Goal: Task Accomplishment & Management: Manage account settings

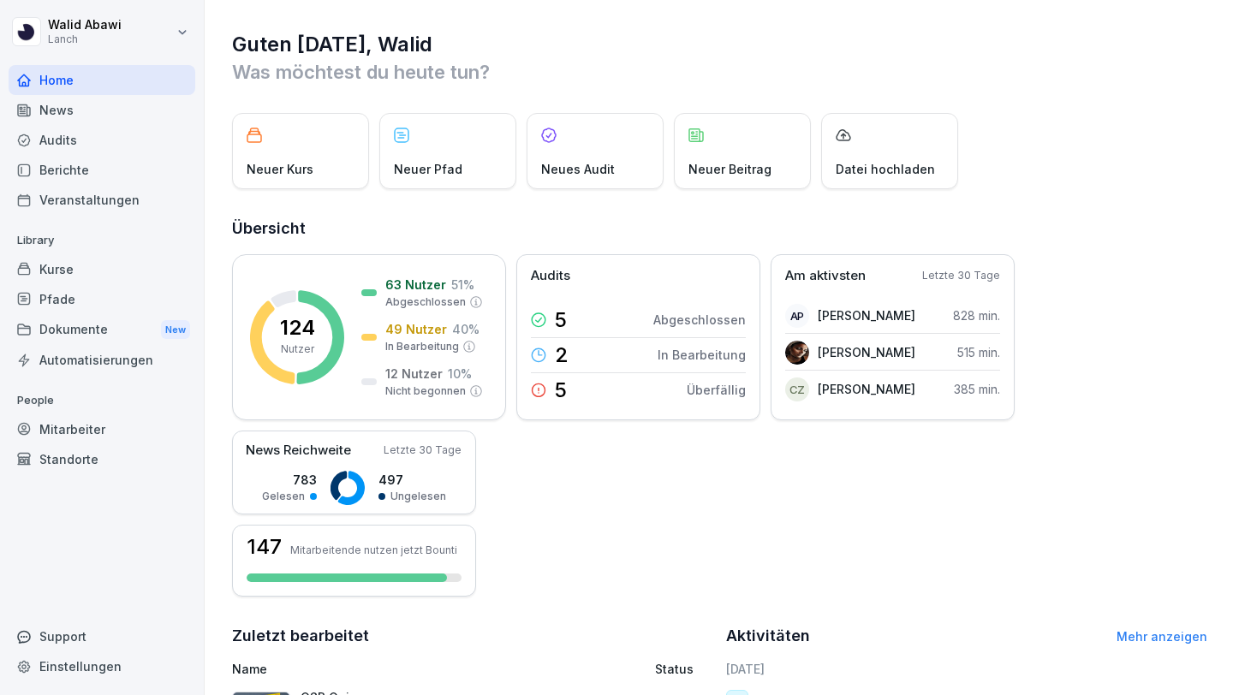
click at [49, 254] on div "Kurse" at bounding box center [102, 269] width 187 height 30
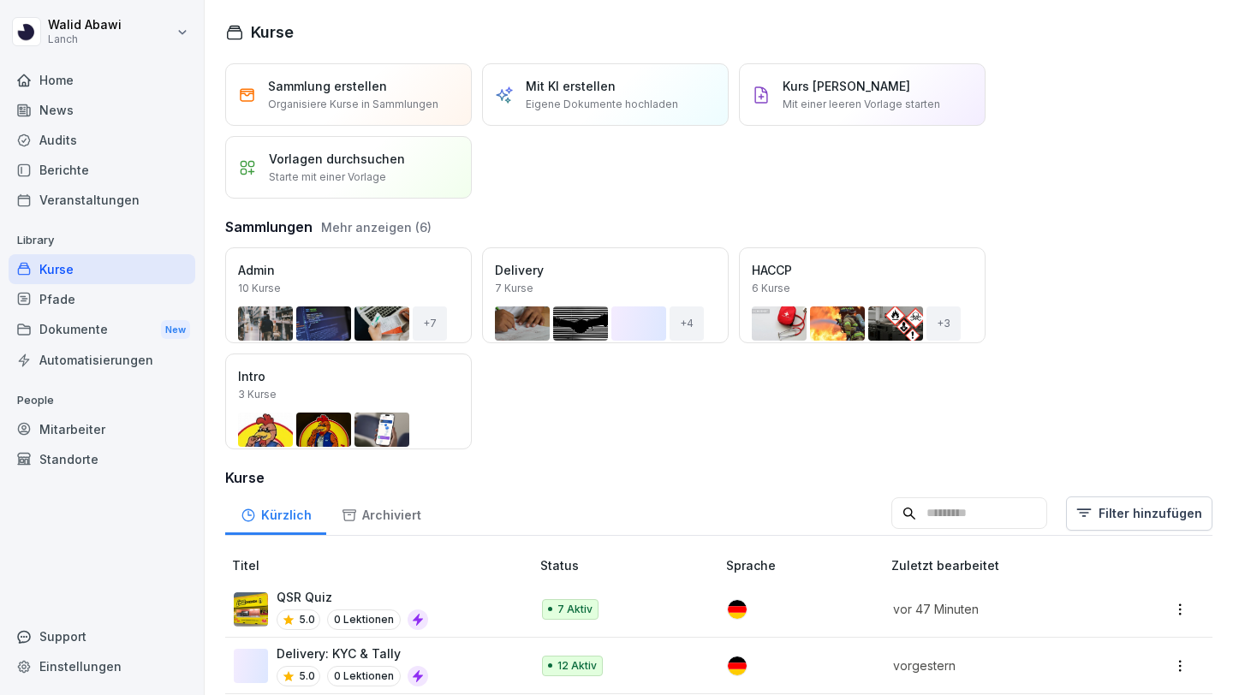
click at [252, 609] on img at bounding box center [251, 610] width 34 height 34
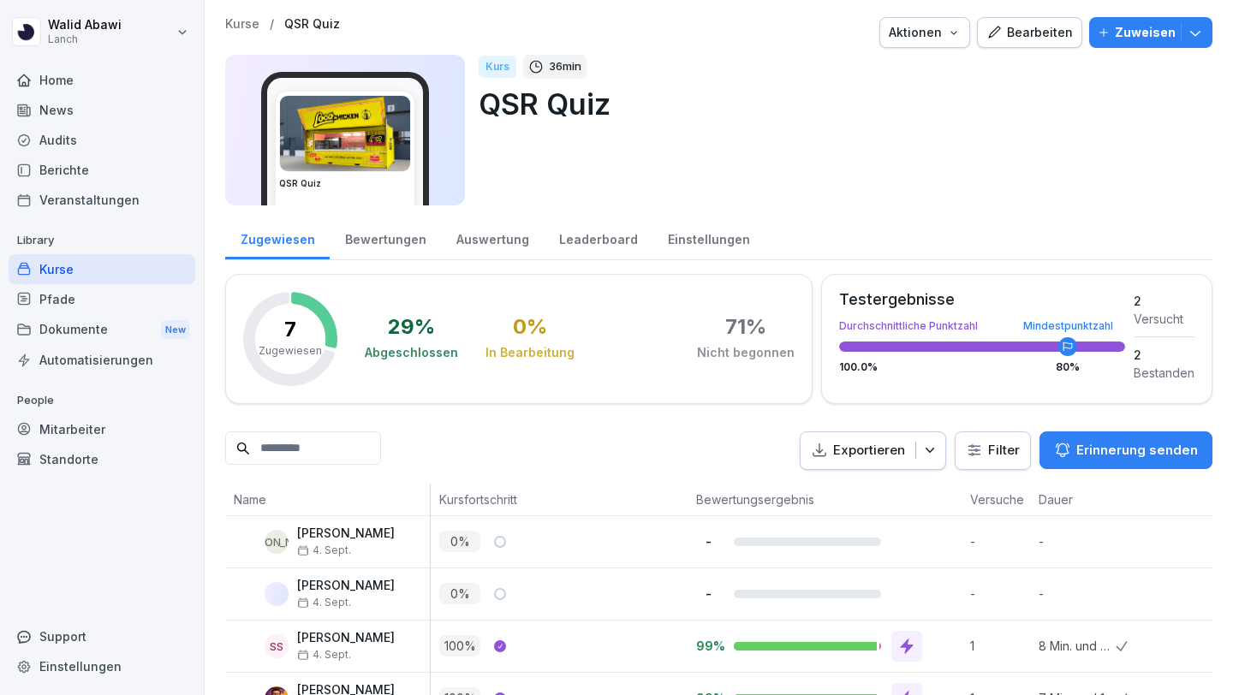
click at [949, 42] on button "Aktionen" at bounding box center [924, 32] width 91 height 31
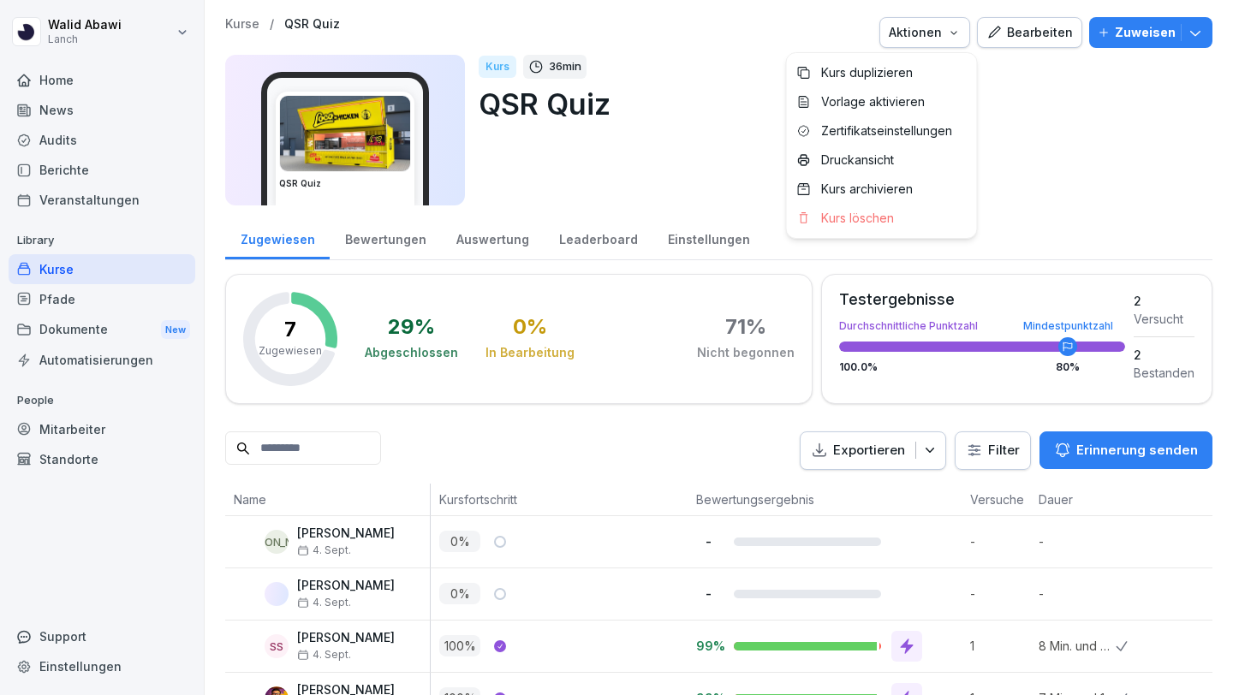
click at [949, 42] on button "Aktionen" at bounding box center [924, 32] width 91 height 31
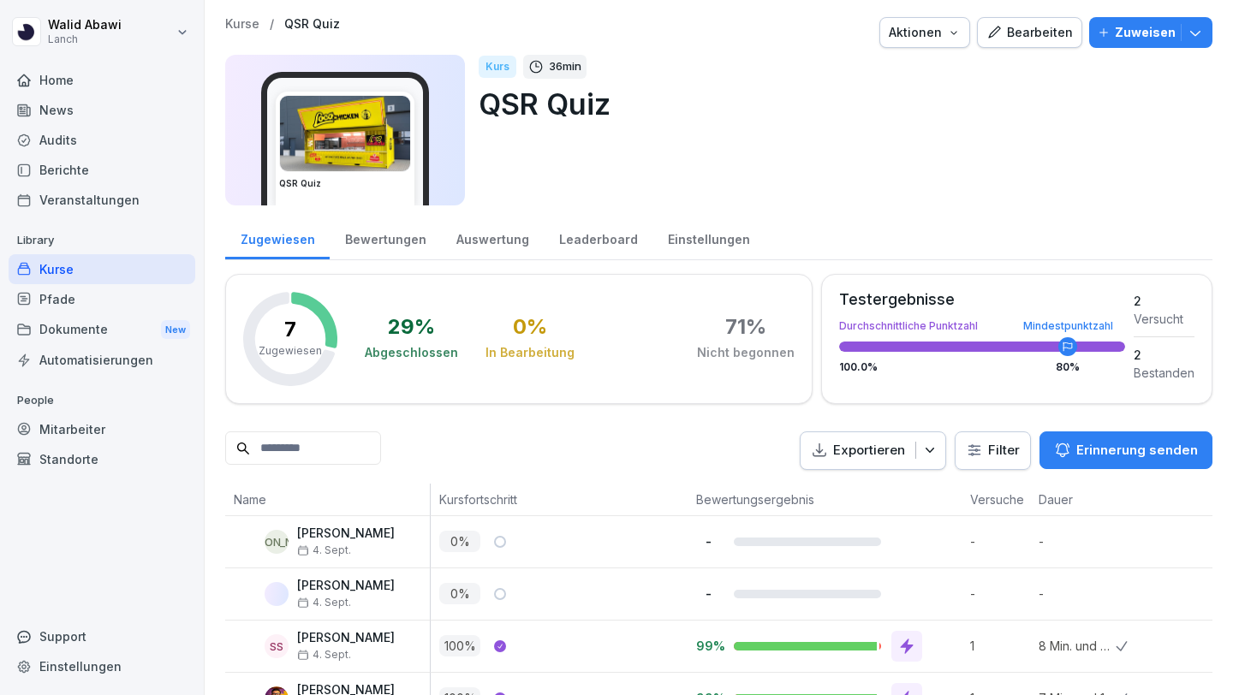
click at [1017, 38] on div "Bearbeiten" at bounding box center [1029, 32] width 86 height 19
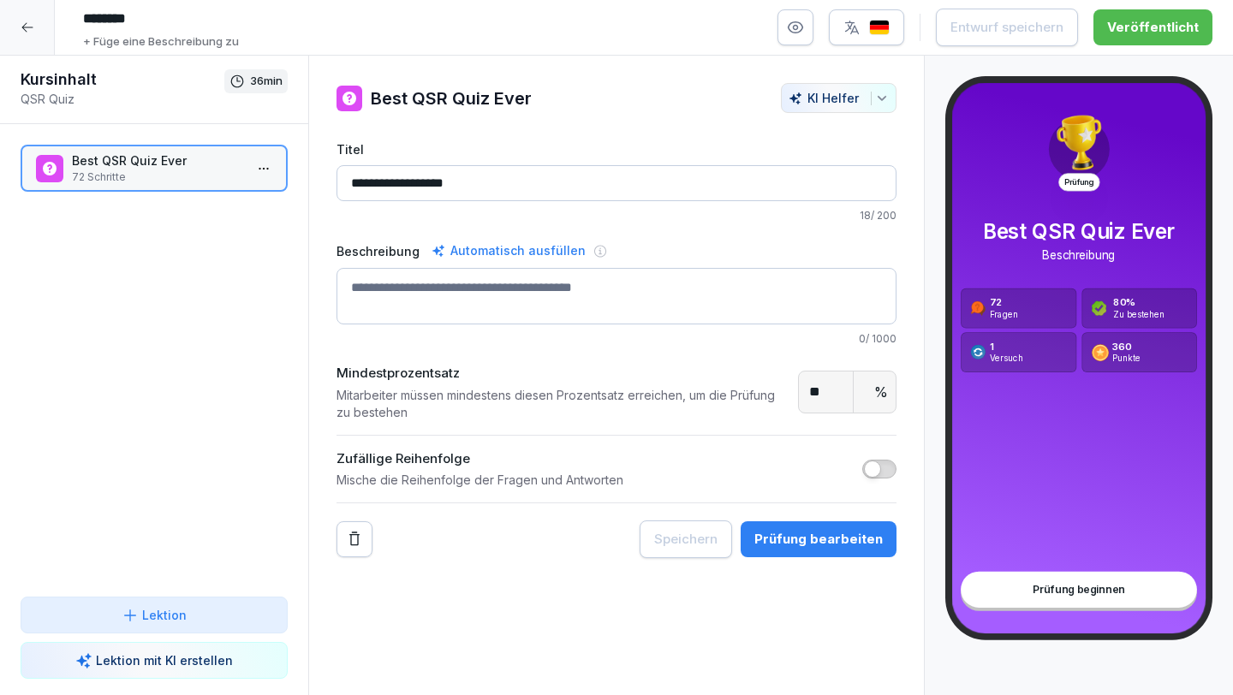
click at [811, 527] on button "Prüfung bearbeiten" at bounding box center [819, 539] width 156 height 36
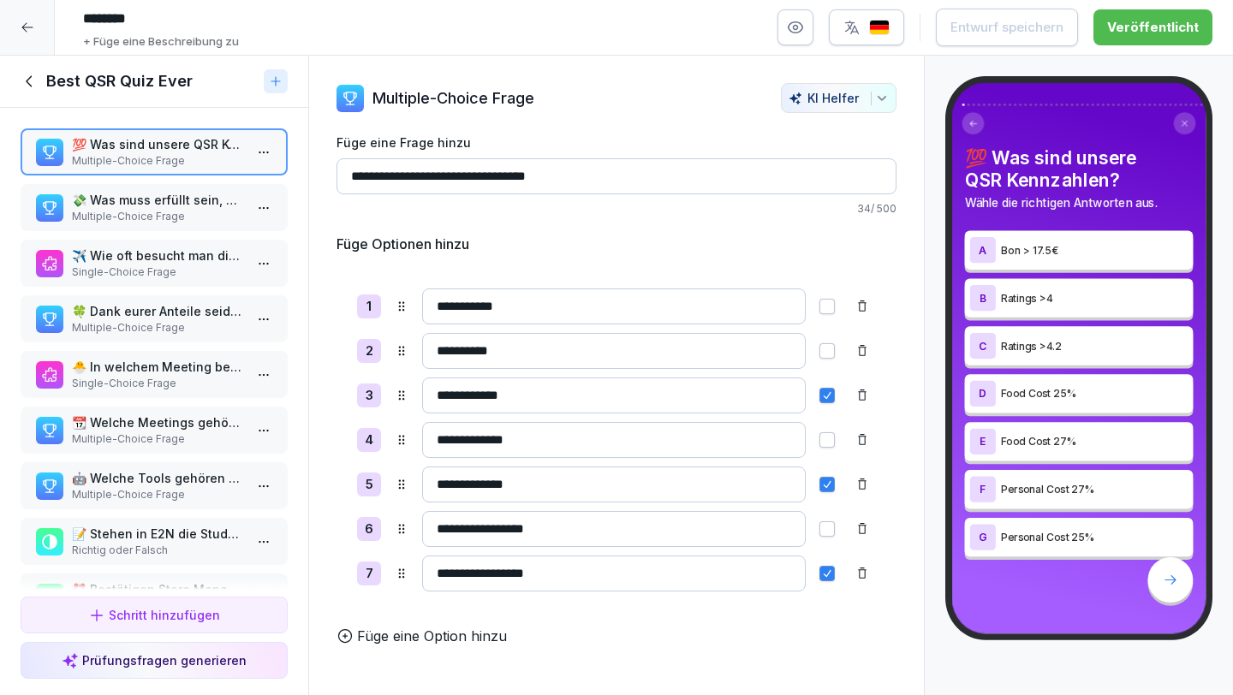
click at [37, 22] on div at bounding box center [27, 27] width 55 height 55
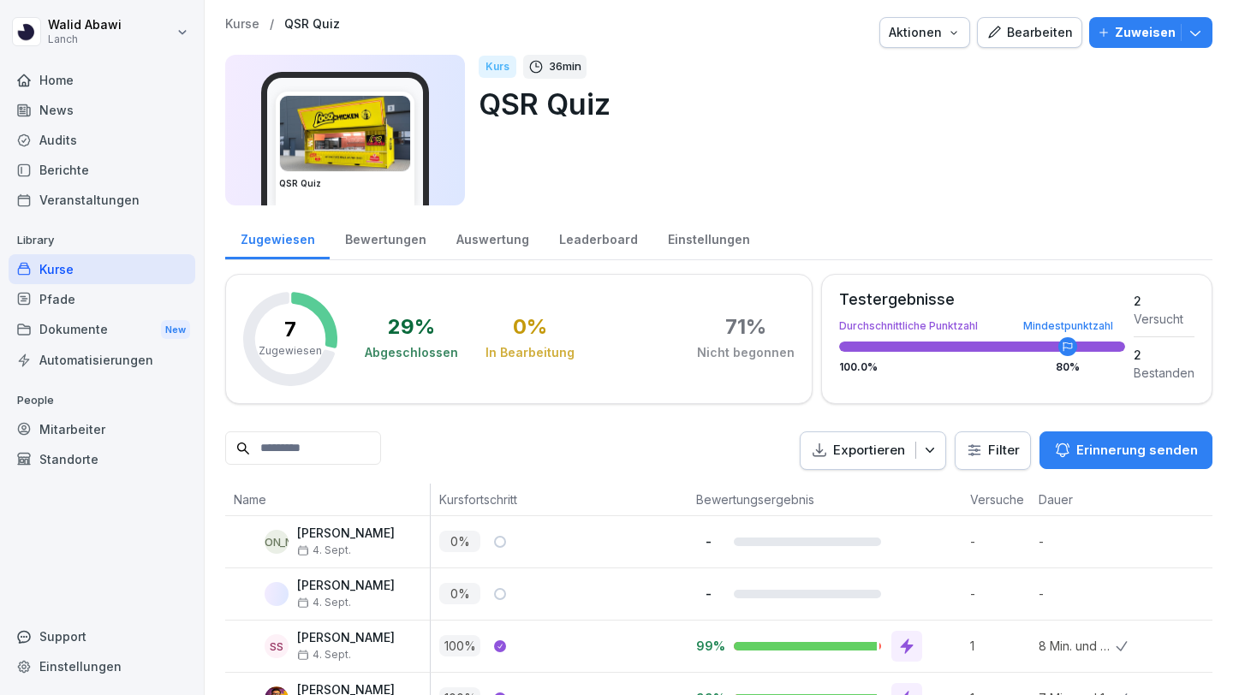
click at [1066, 36] on div "Bearbeiten" at bounding box center [1029, 32] width 86 height 19
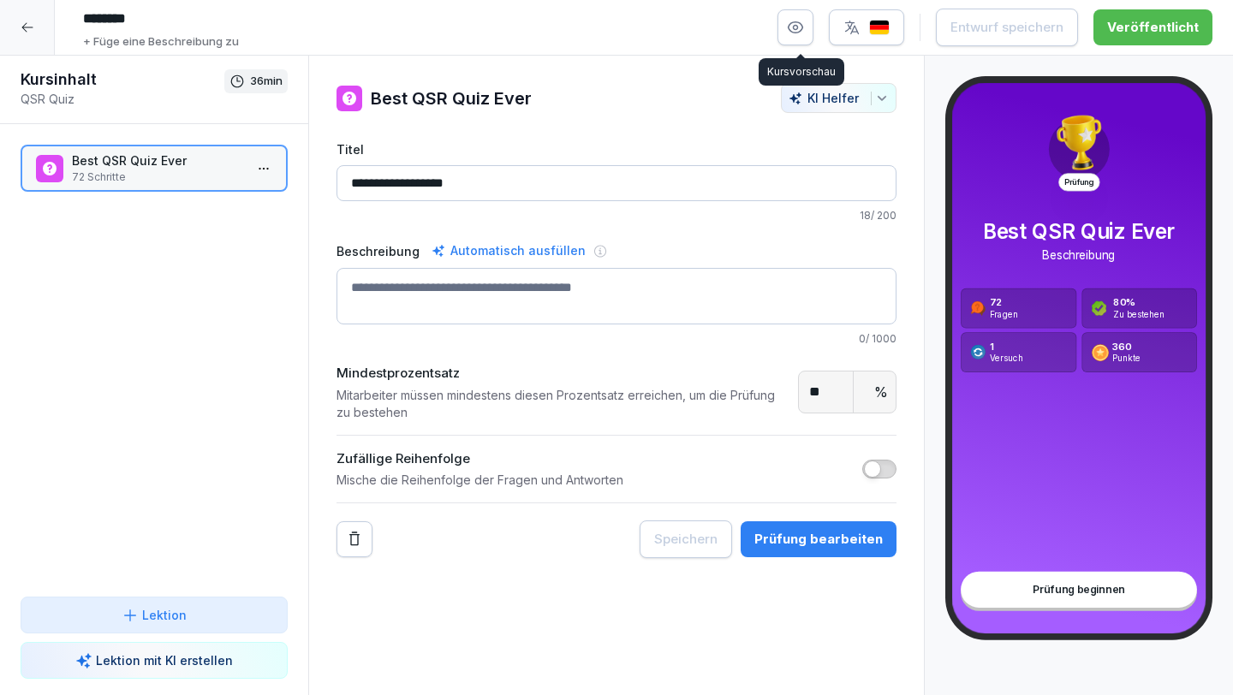
click at [814, 35] on button "button" at bounding box center [796, 27] width 36 height 36
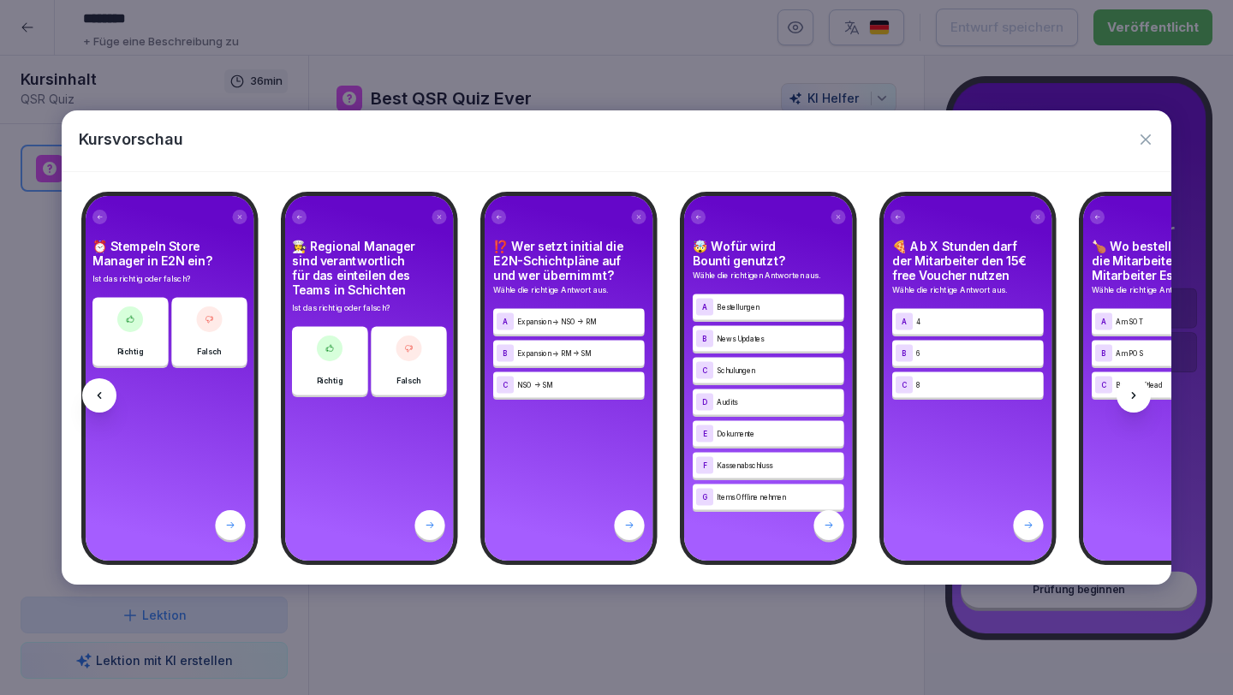
scroll to position [0, 2083]
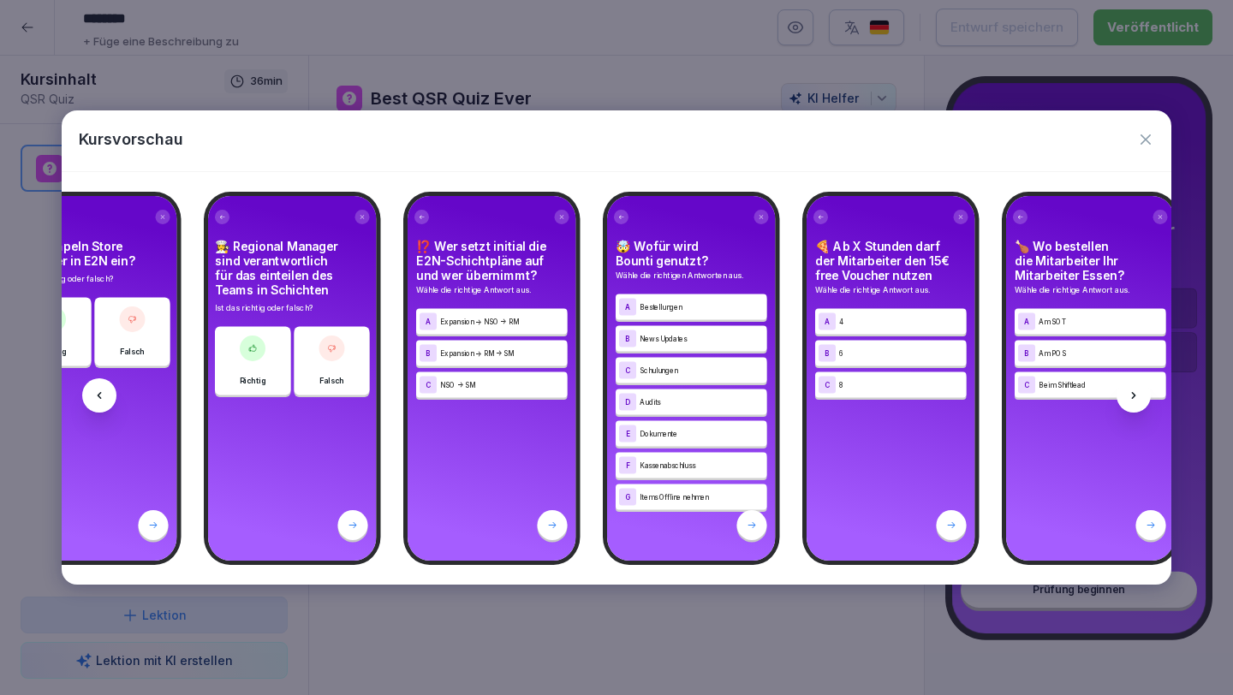
click at [1149, 134] on icon "button" at bounding box center [1145, 139] width 17 height 17
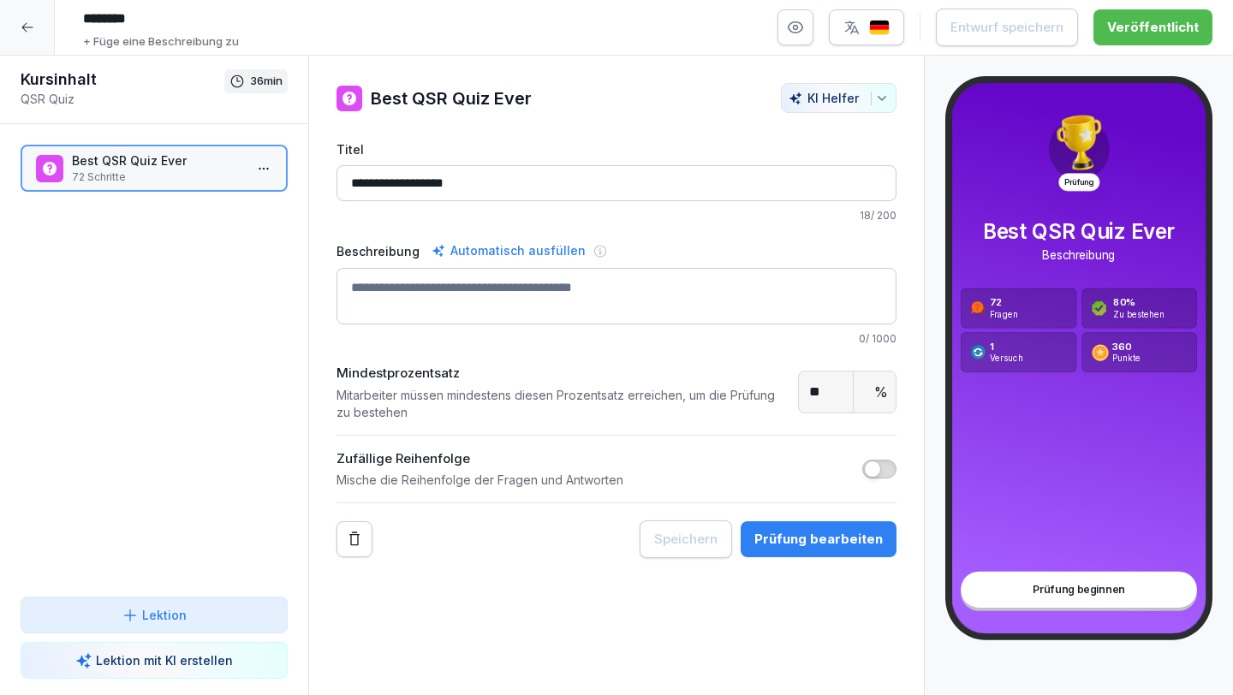
click at [15, 22] on div at bounding box center [27, 27] width 55 height 55
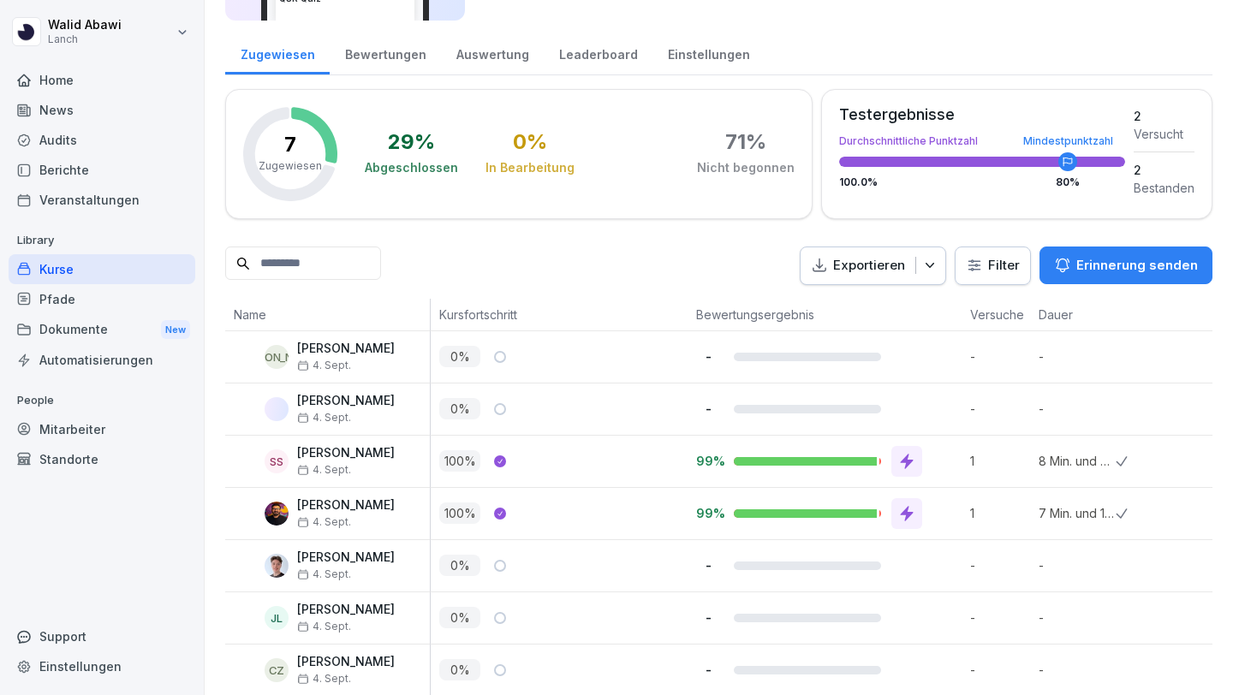
scroll to position [203, 0]
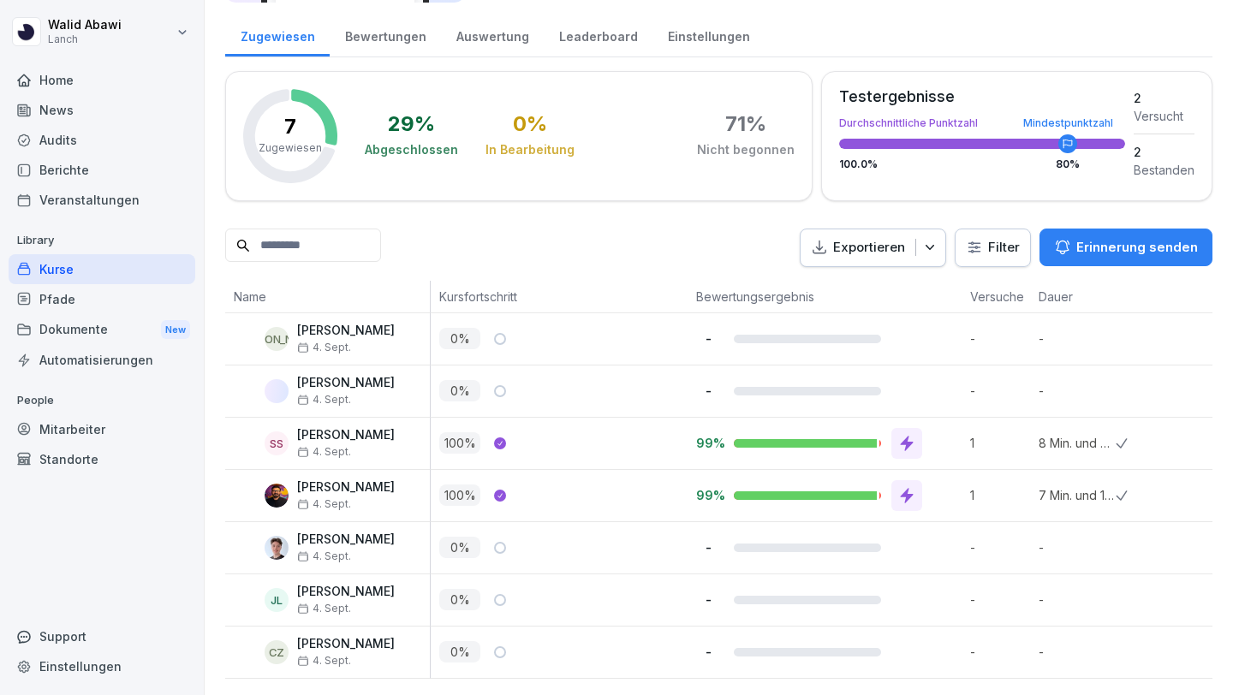
click at [42, 86] on div "Home" at bounding box center [102, 80] width 187 height 30
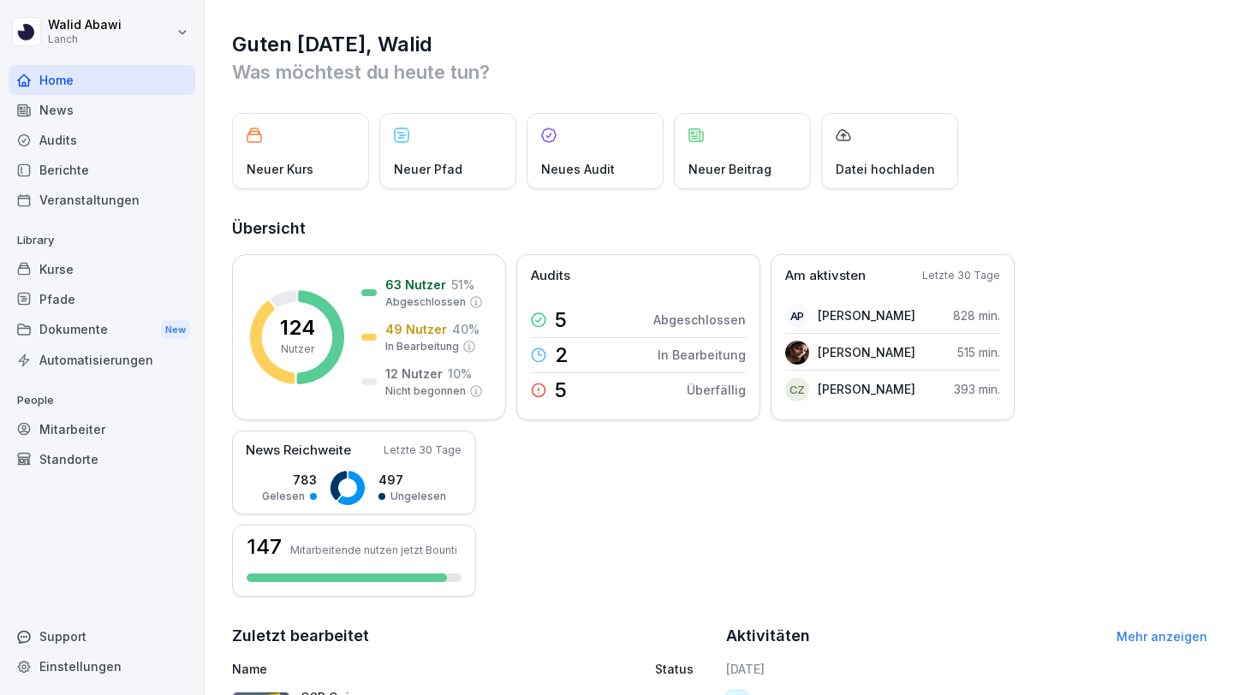
click at [52, 276] on div "Kurse" at bounding box center [102, 269] width 187 height 30
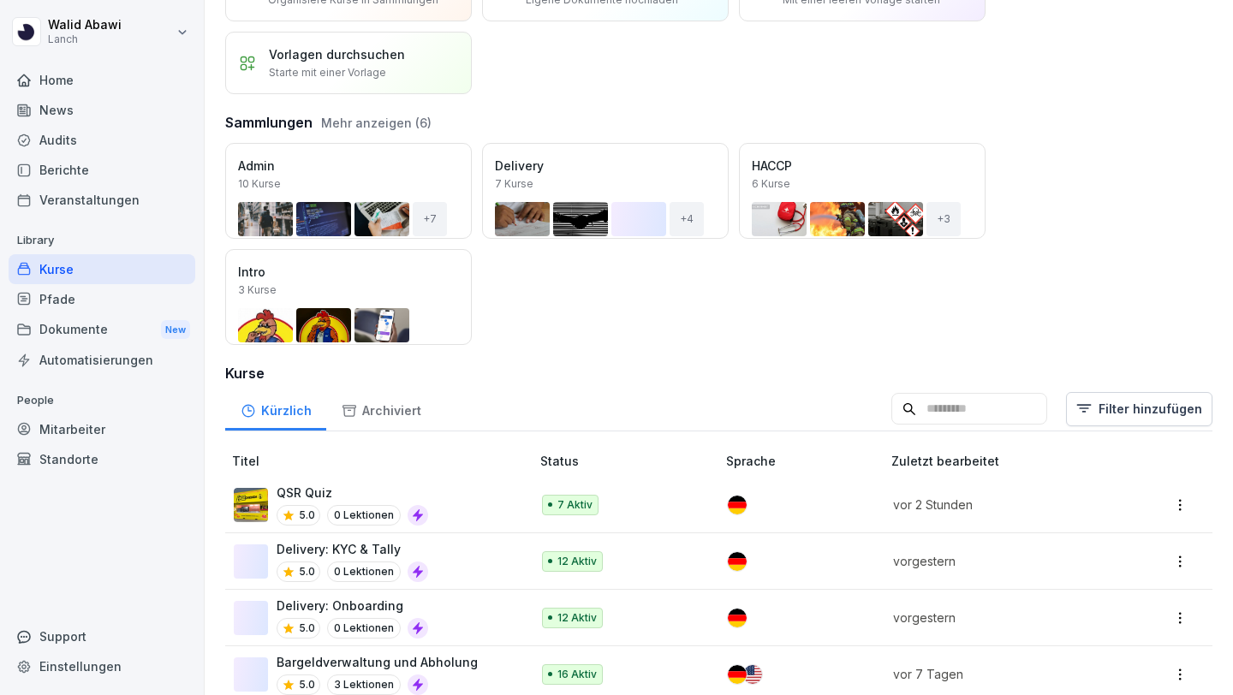
scroll to position [111, 0]
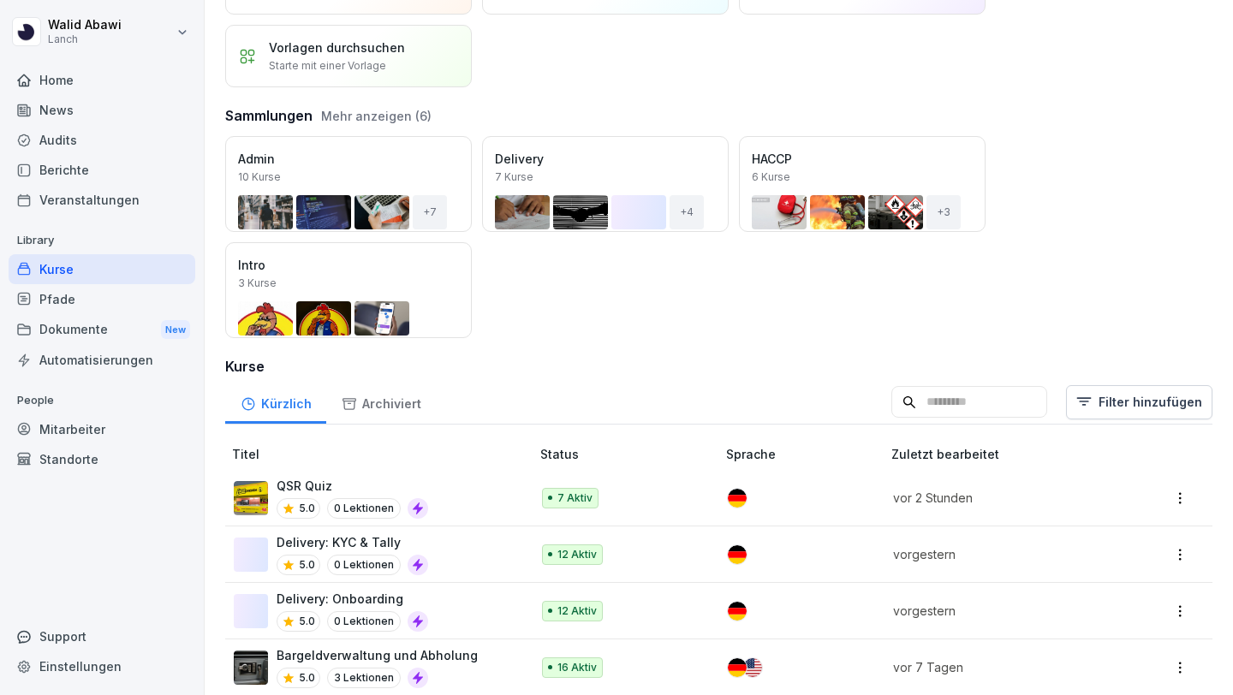
click at [349, 492] on p "QSR Quiz" at bounding box center [353, 486] width 152 height 18
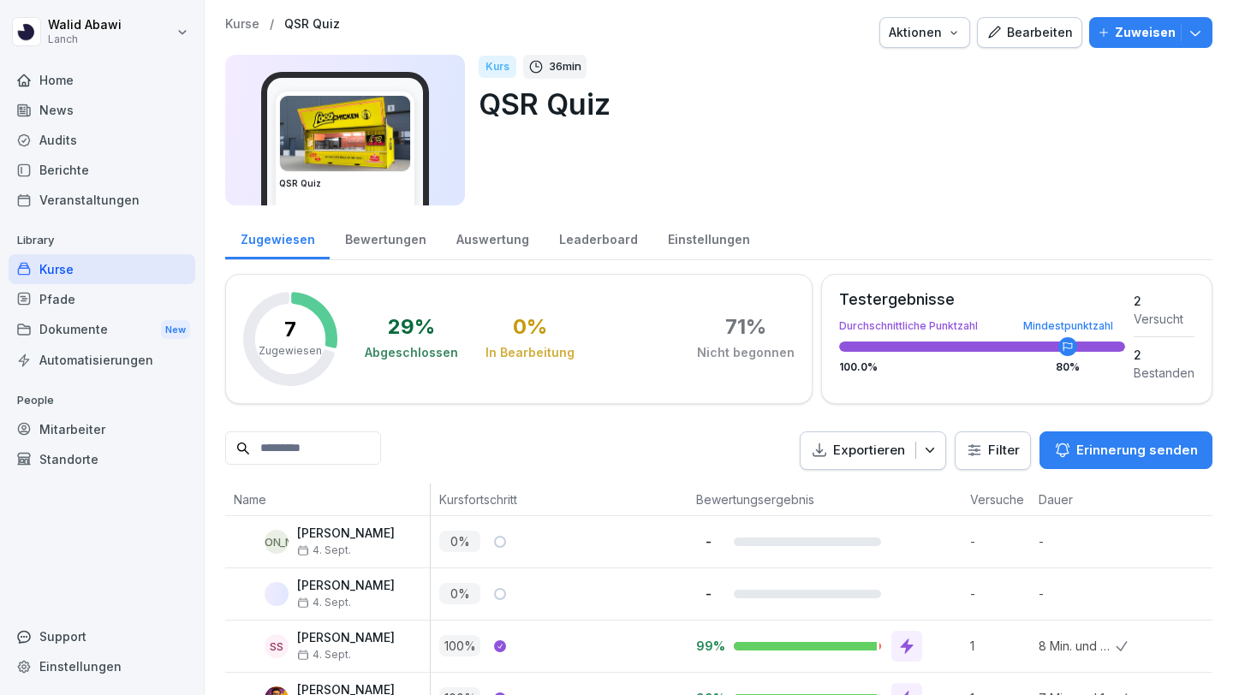
click at [63, 80] on div "Home" at bounding box center [102, 80] width 187 height 30
